Goal: Find specific page/section

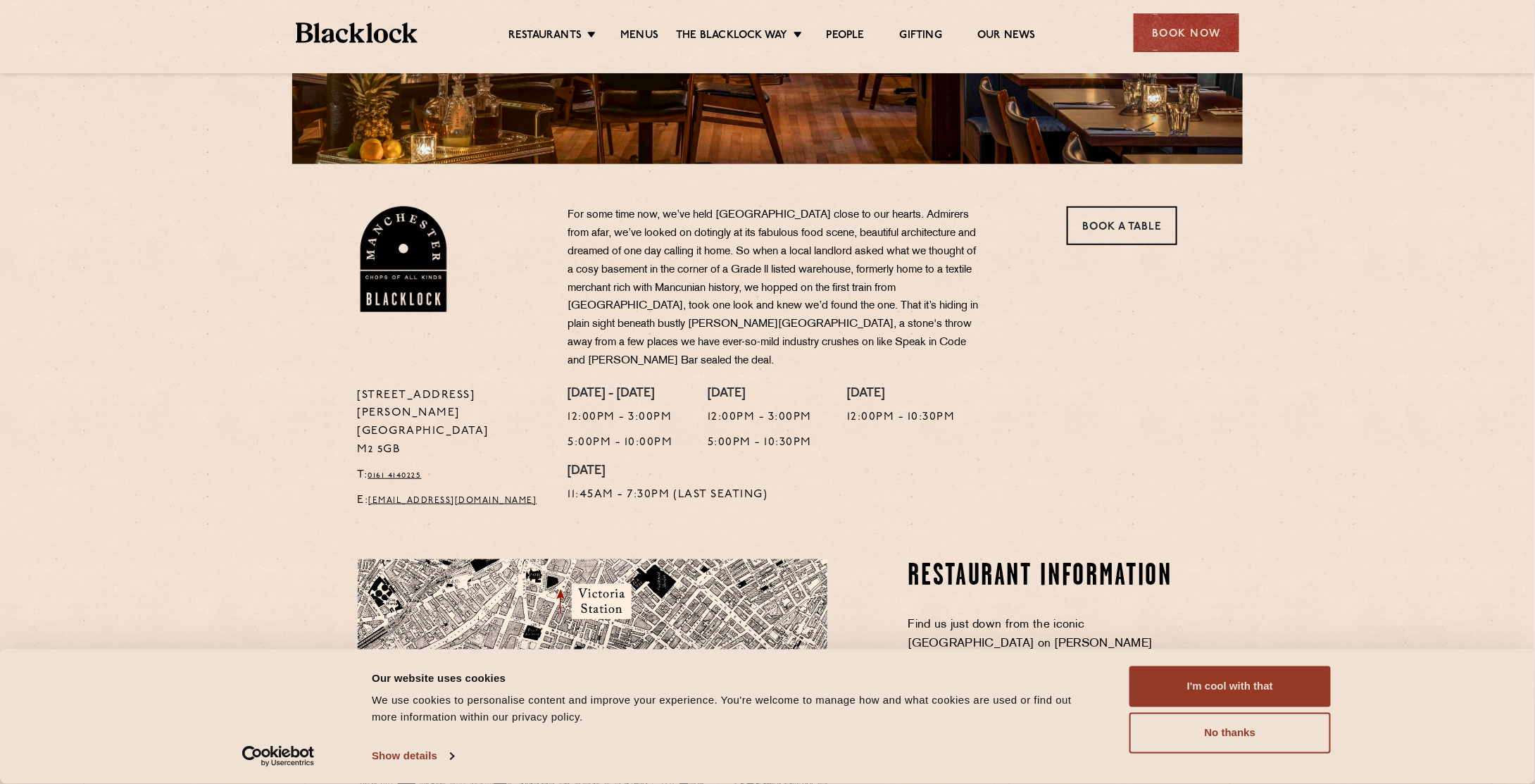
scroll to position [352, 0]
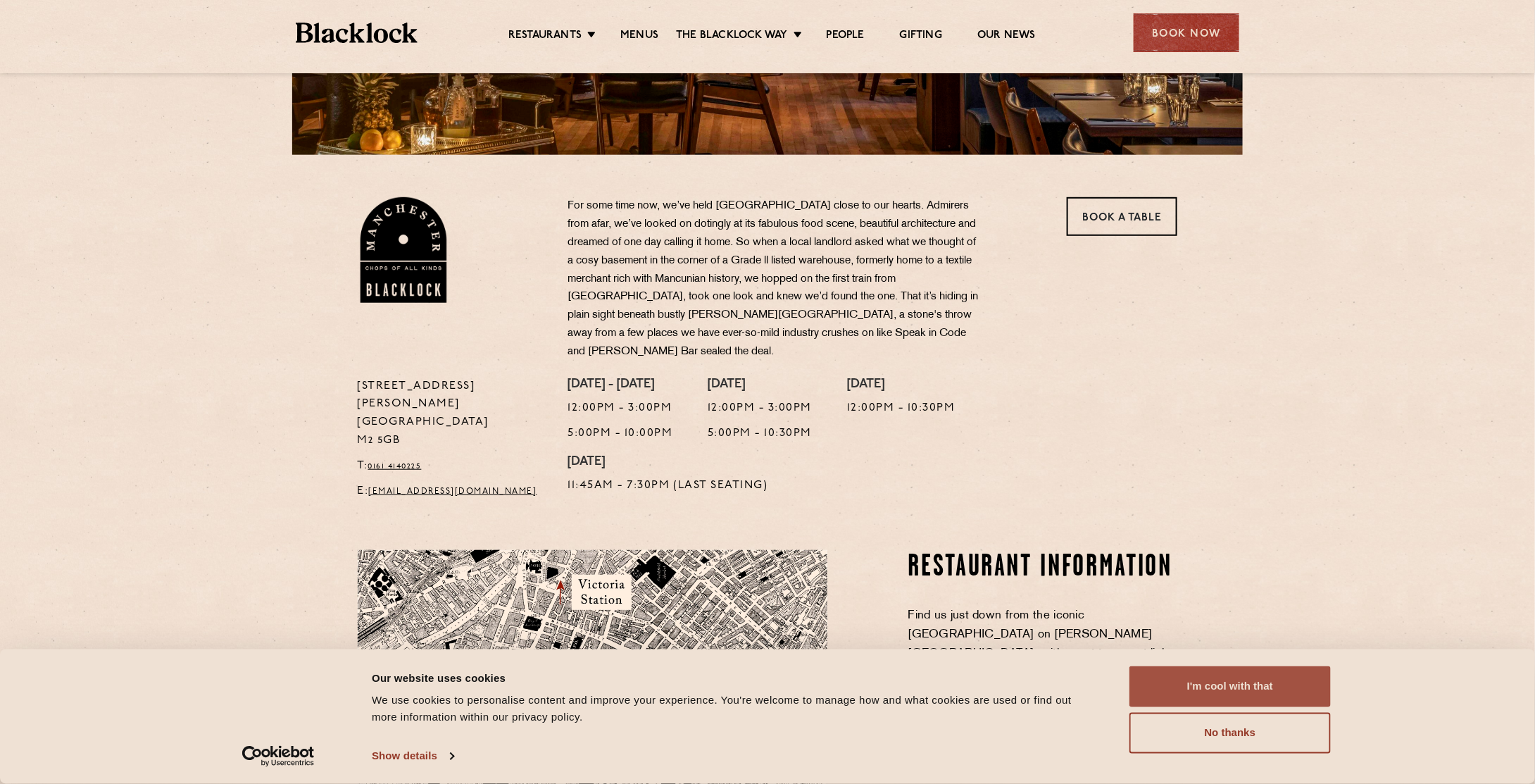
click at [1260, 684] on button "I'm cool with that" at bounding box center [1230, 686] width 201 height 41
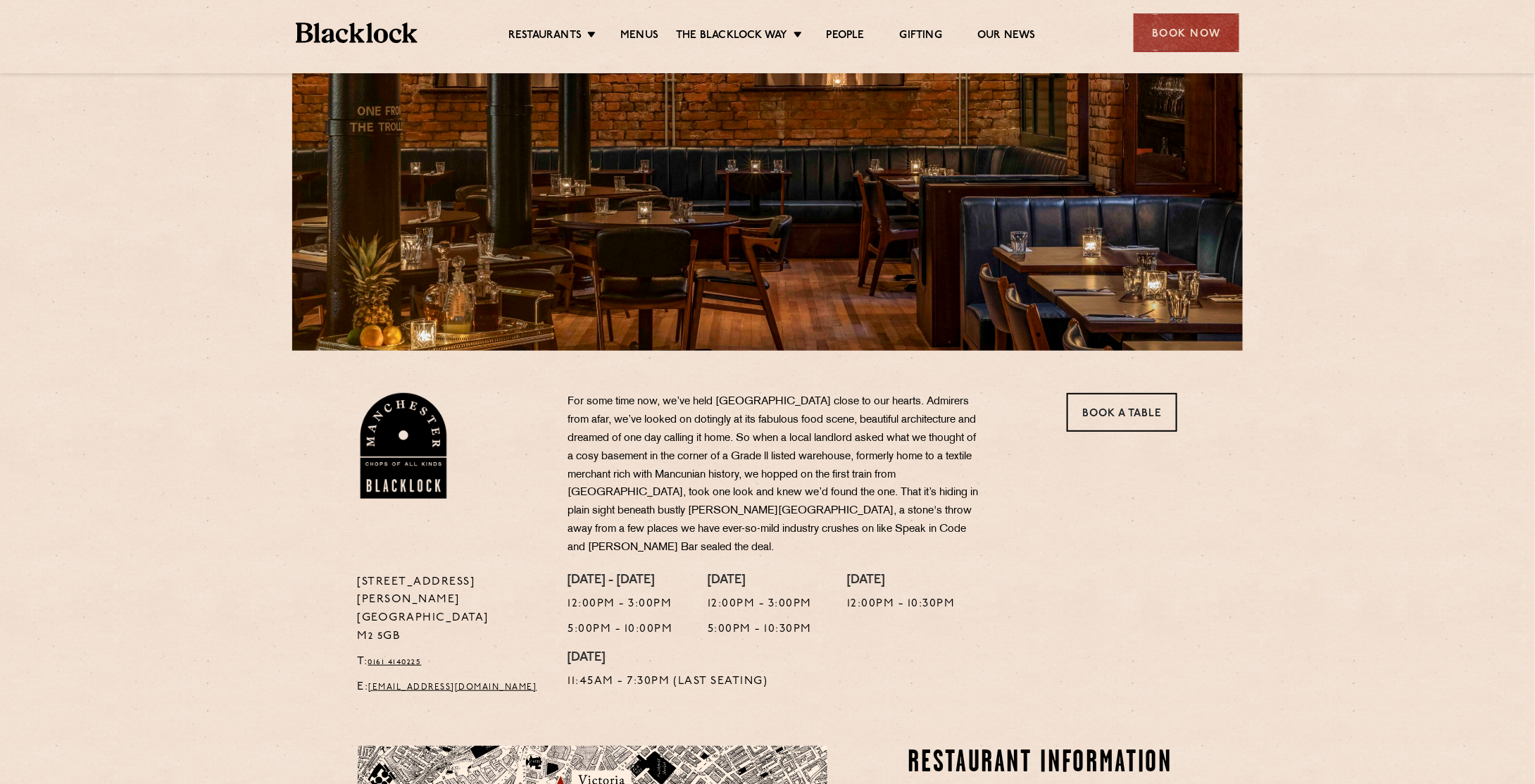
scroll to position [0, 0]
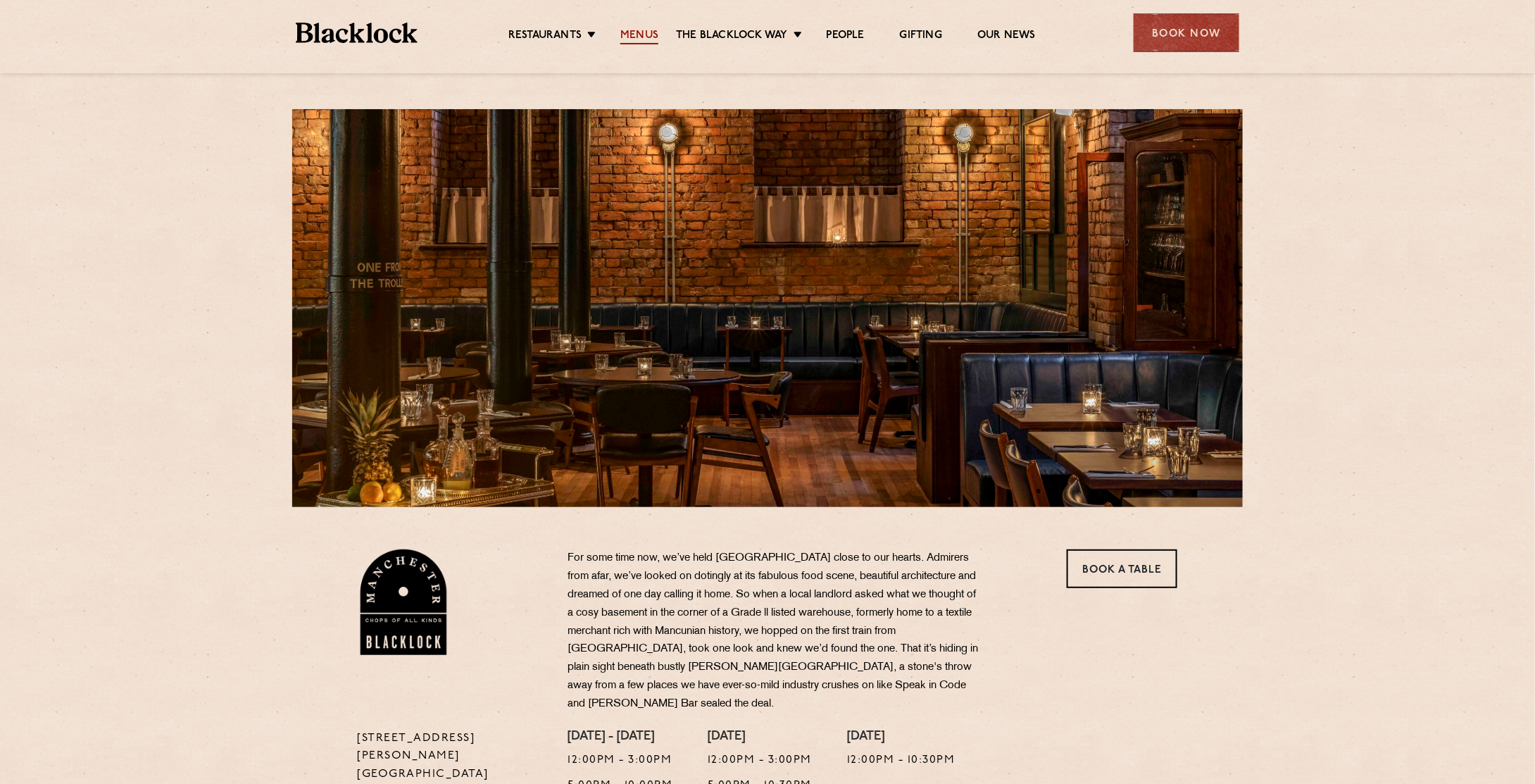
click at [644, 39] on link "Menus" at bounding box center [639, 36] width 38 height 16
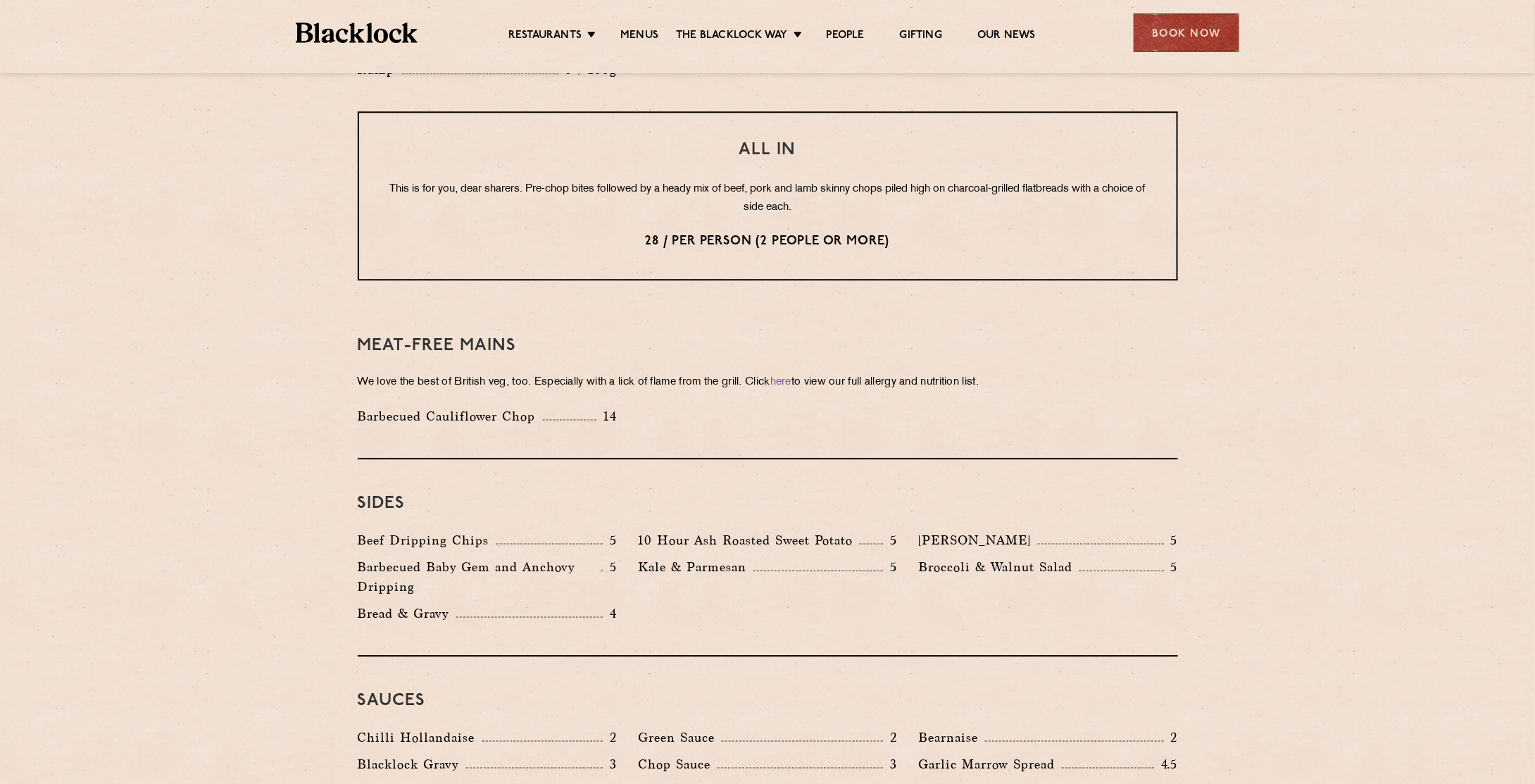
scroll to position [1549, 0]
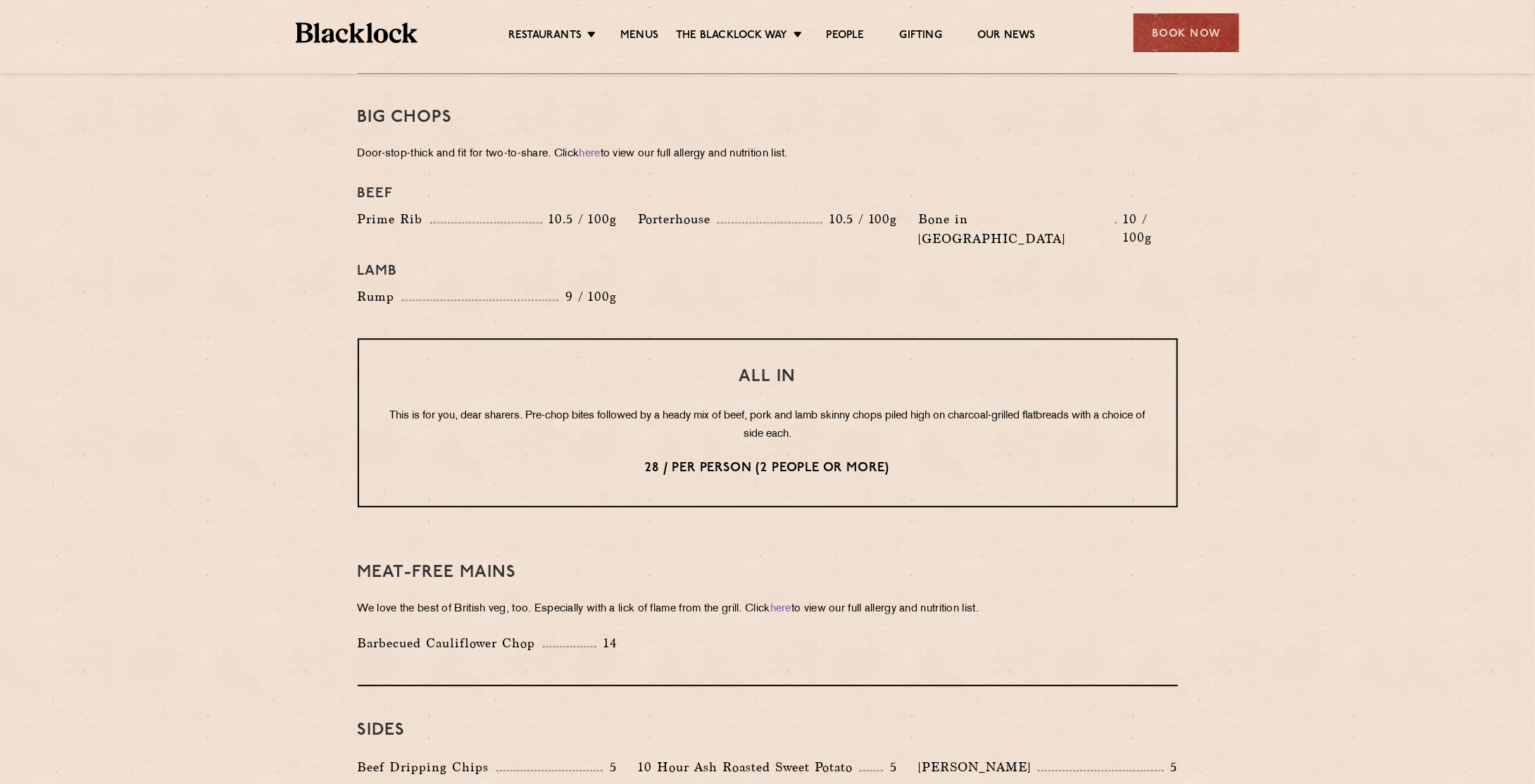
drag, startPoint x: 677, startPoint y: 115, endPoint x: 668, endPoint y: 136, distance: 22.8
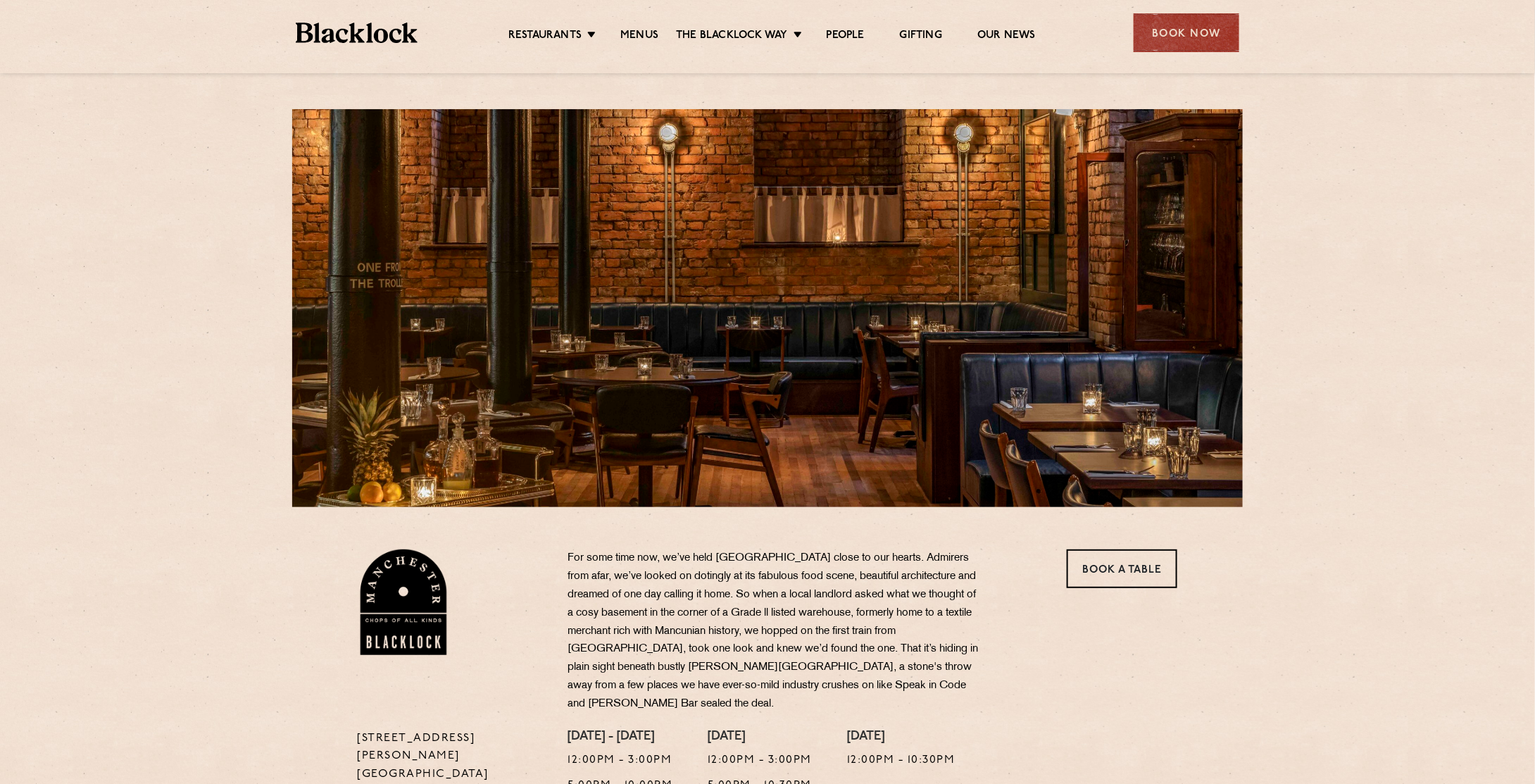
drag, startPoint x: 523, startPoint y: 124, endPoint x: 523, endPoint y: 153, distance: 29.0
drag, startPoint x: 421, startPoint y: 236, endPoint x: 290, endPoint y: 239, distance: 131.0
